Goal: Task Accomplishment & Management: Manage account settings

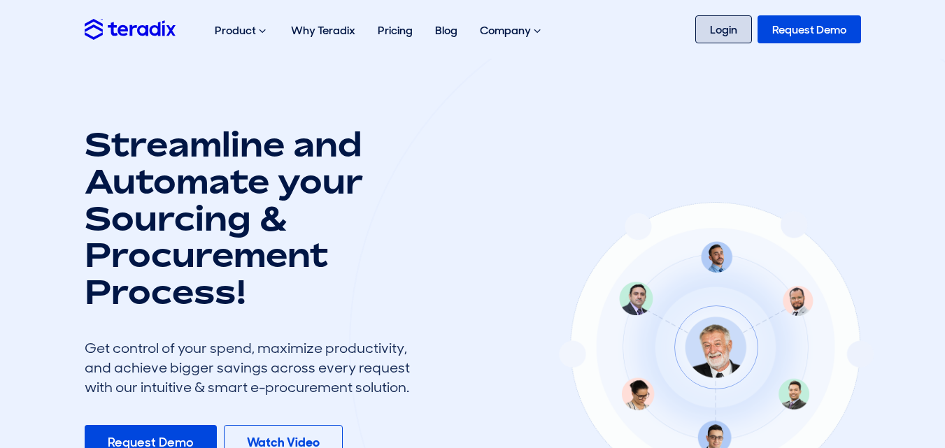
click at [714, 24] on link "Login" at bounding box center [723, 29] width 57 height 28
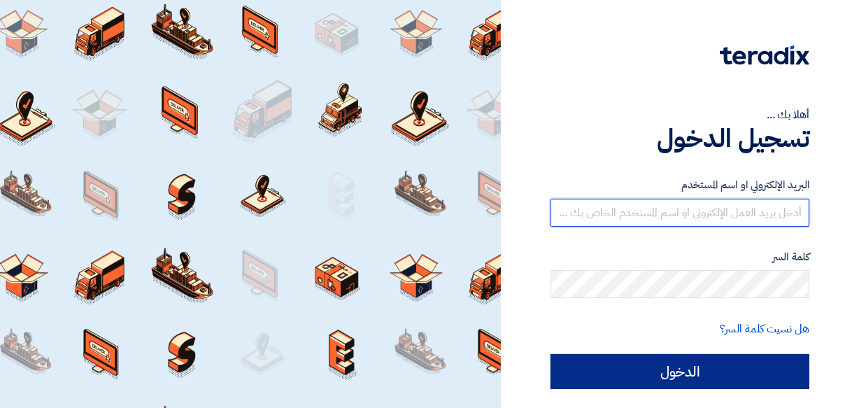
type input "[EMAIL_ADDRESS][DOMAIN_NAME]"
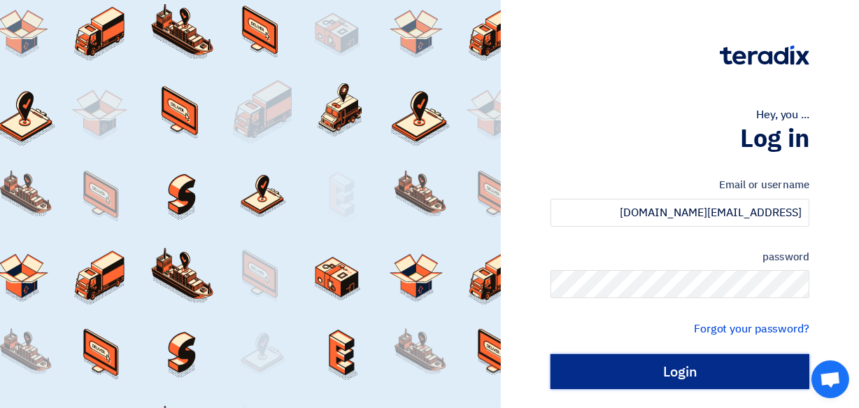
click at [665, 371] on input "Login" at bounding box center [680, 371] width 259 height 35
type input "Sign in"
